Goal: Find specific page/section: Find specific page/section

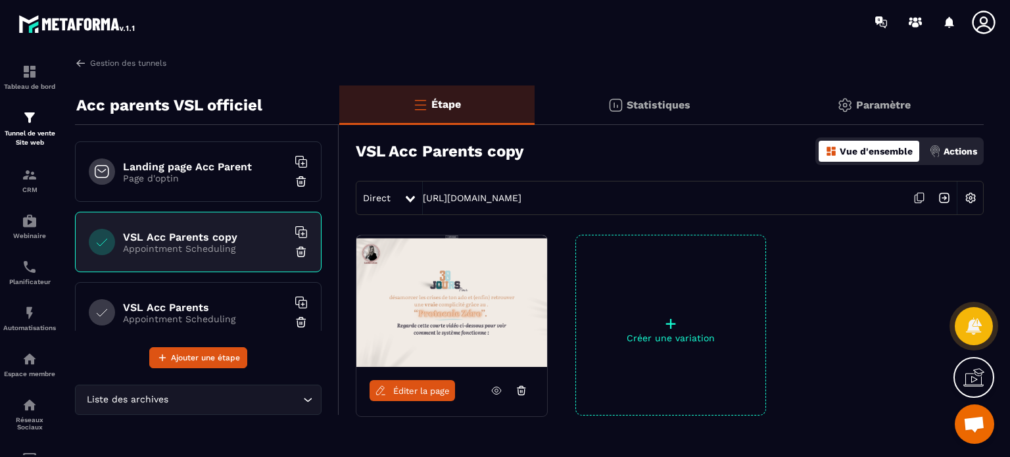
click at [980, 24] on icon at bounding box center [984, 22] width 26 height 26
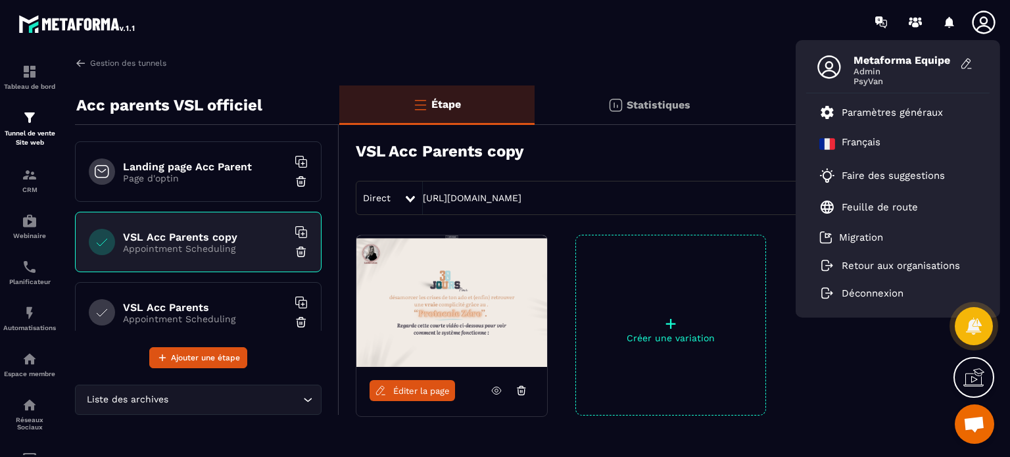
click at [193, 306] on h6 "VSL Acc Parents" at bounding box center [205, 307] width 164 height 12
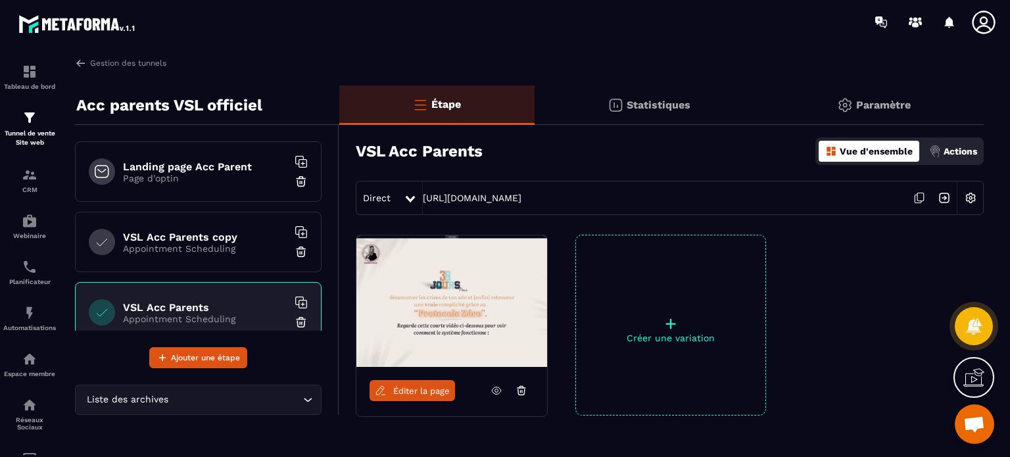
click at [387, 383] on link "Éditer la page" at bounding box center [412, 390] width 85 height 21
